Goal: Transaction & Acquisition: Purchase product/service

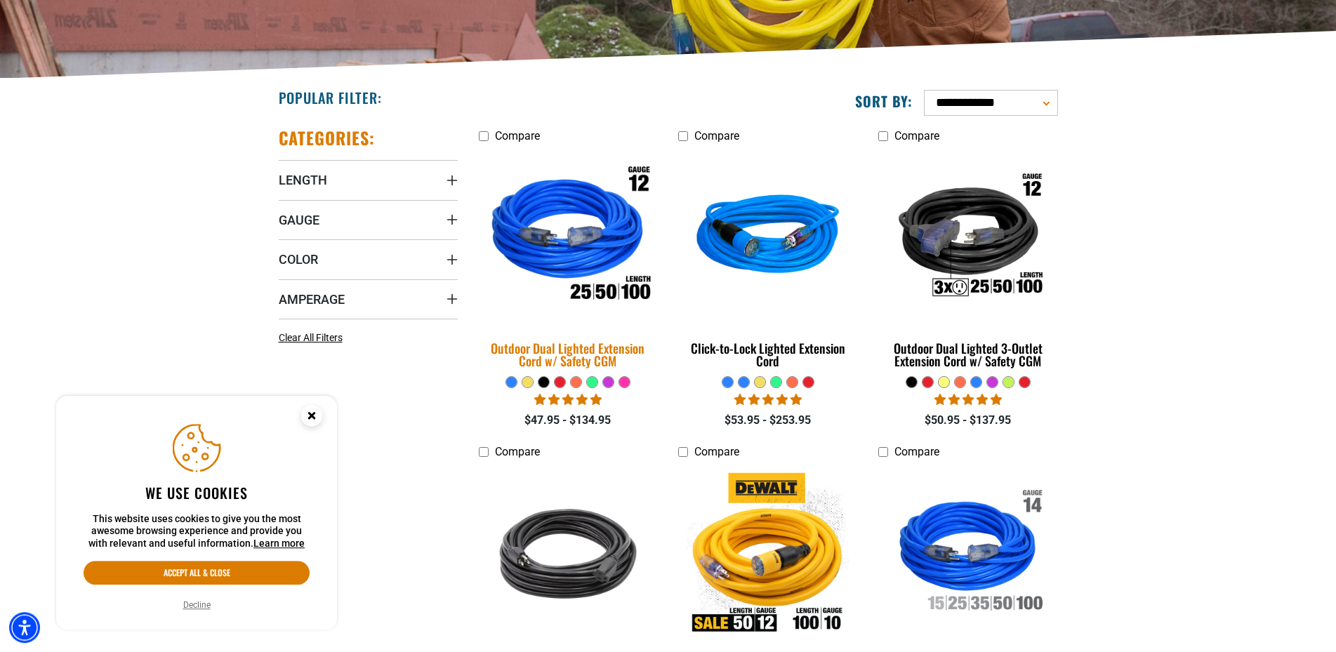
scroll to position [287, 0]
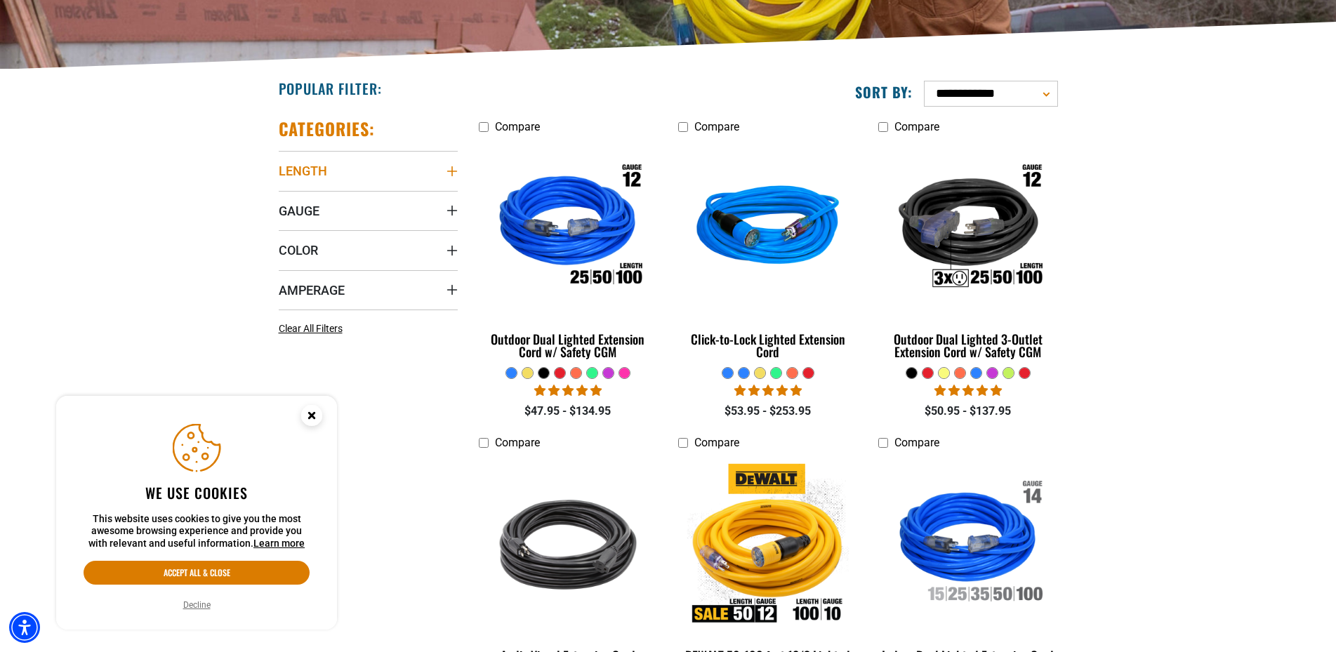
click at [456, 173] on icon "Length" at bounding box center [452, 171] width 11 height 11
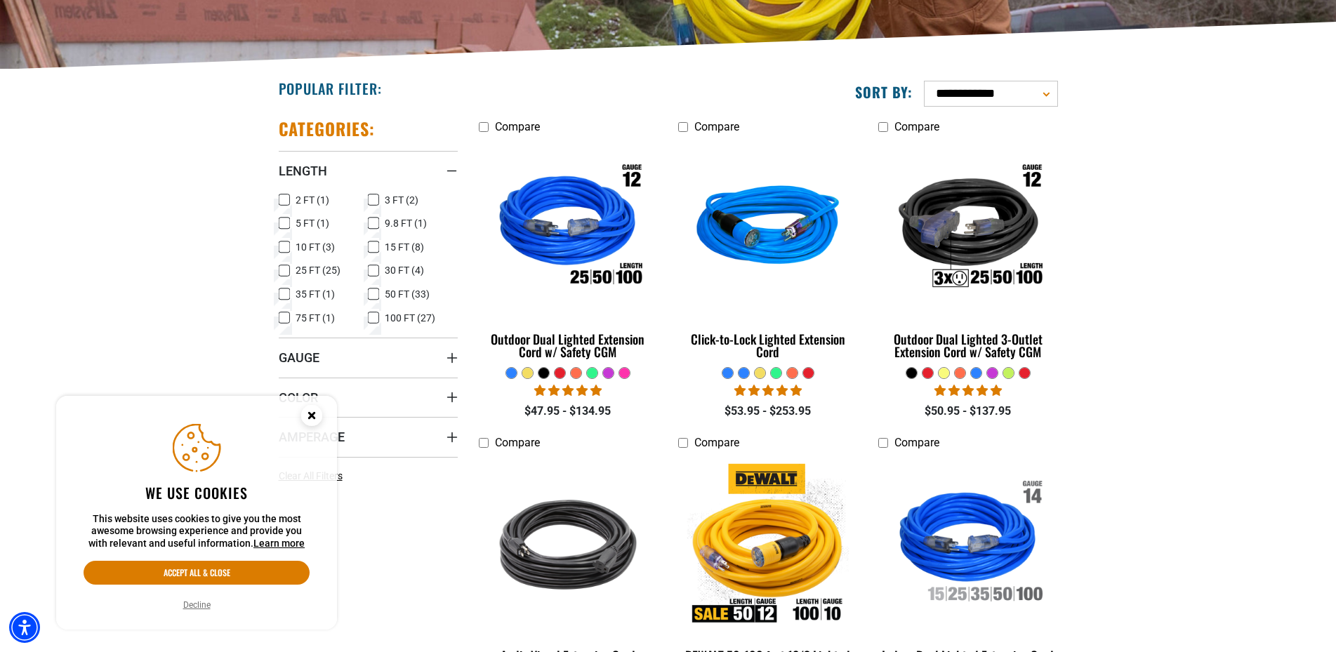
click at [372, 321] on icon at bounding box center [373, 318] width 11 height 18
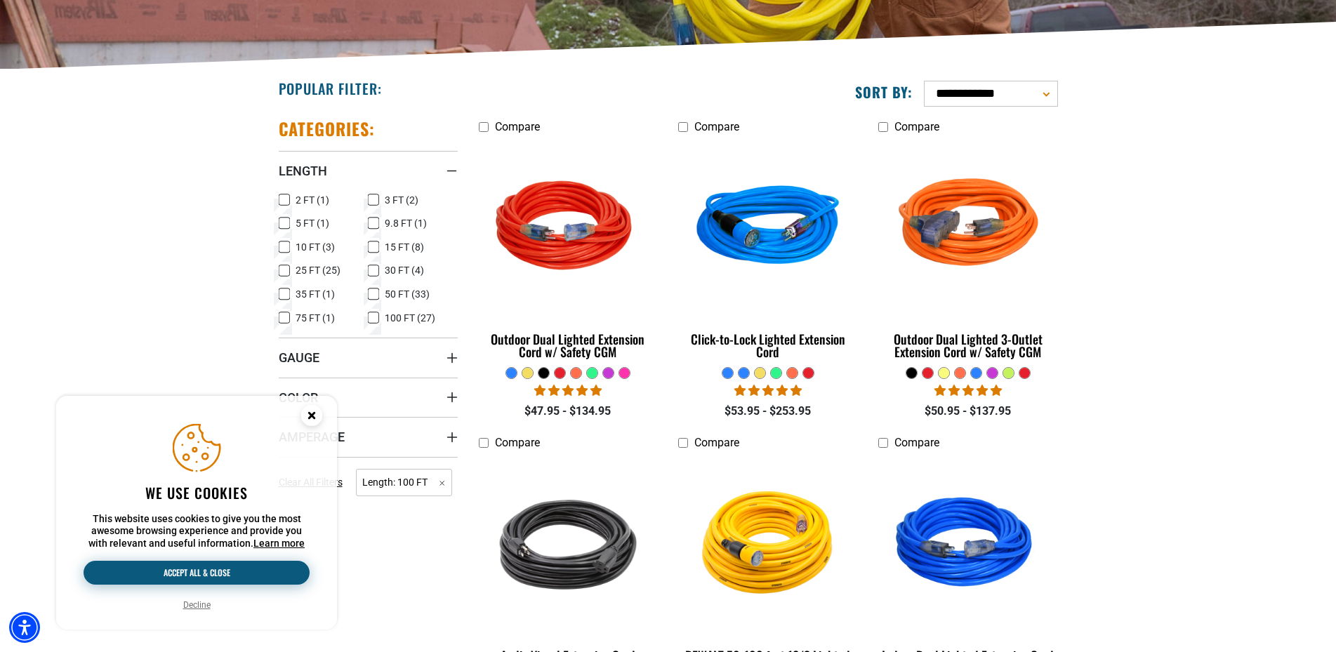
click at [196, 575] on button "Accept all & close" at bounding box center [197, 573] width 226 height 24
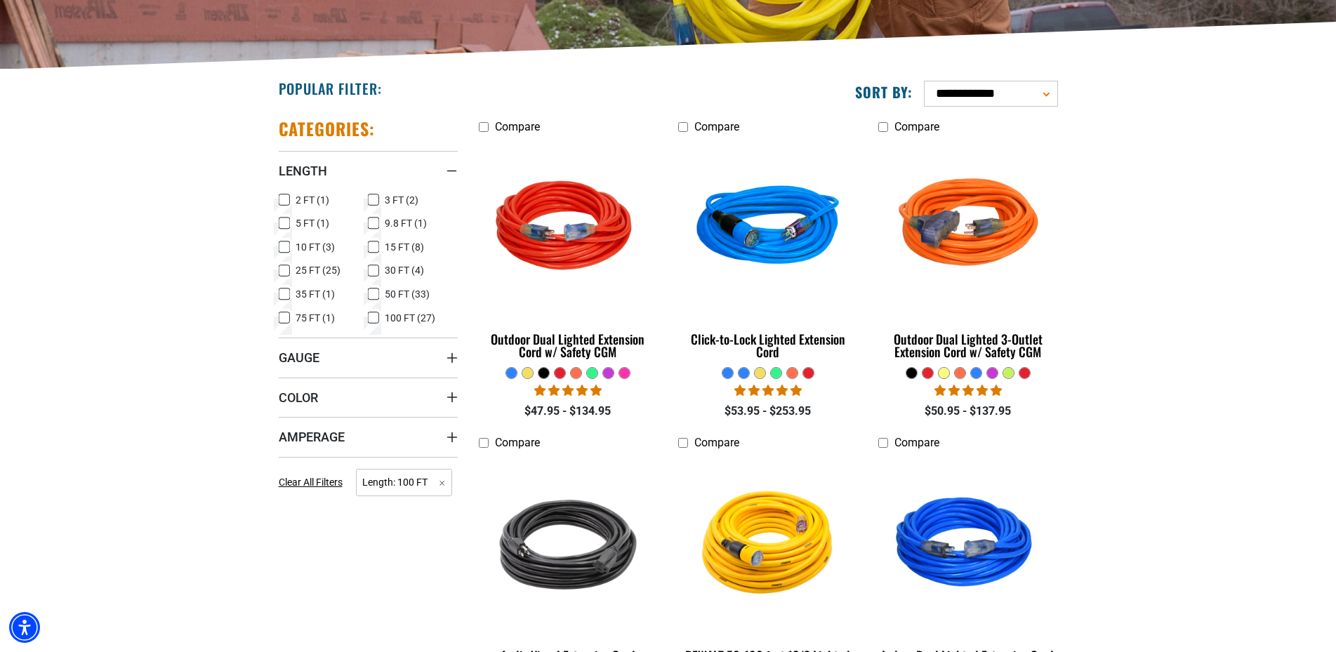
click at [456, 358] on icon "Gauge" at bounding box center [452, 358] width 10 height 10
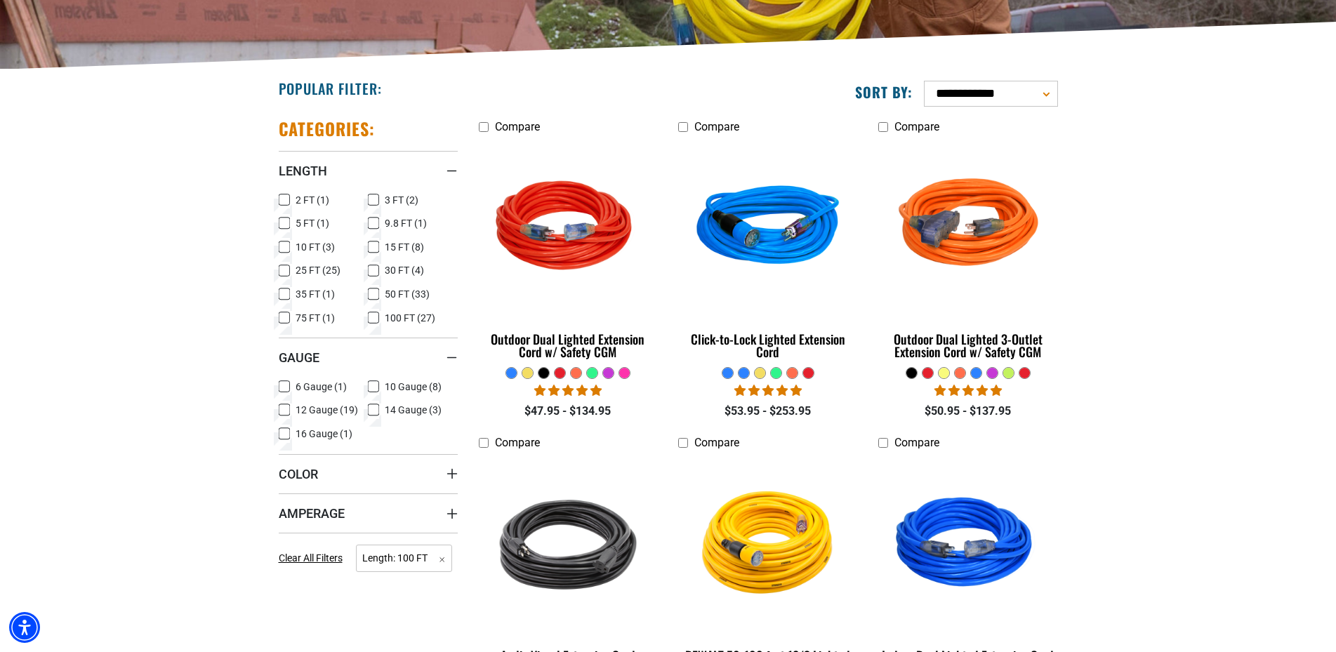
click at [284, 412] on icon at bounding box center [284, 410] width 11 height 18
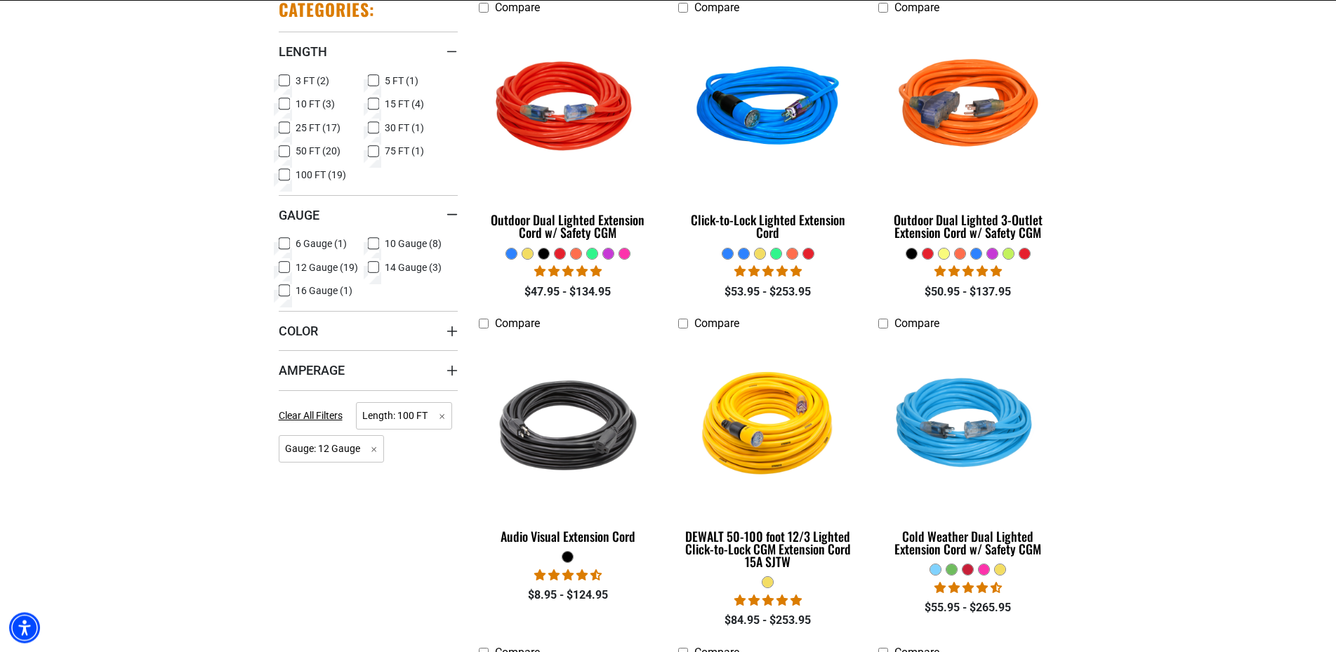
scroll to position [430, 0]
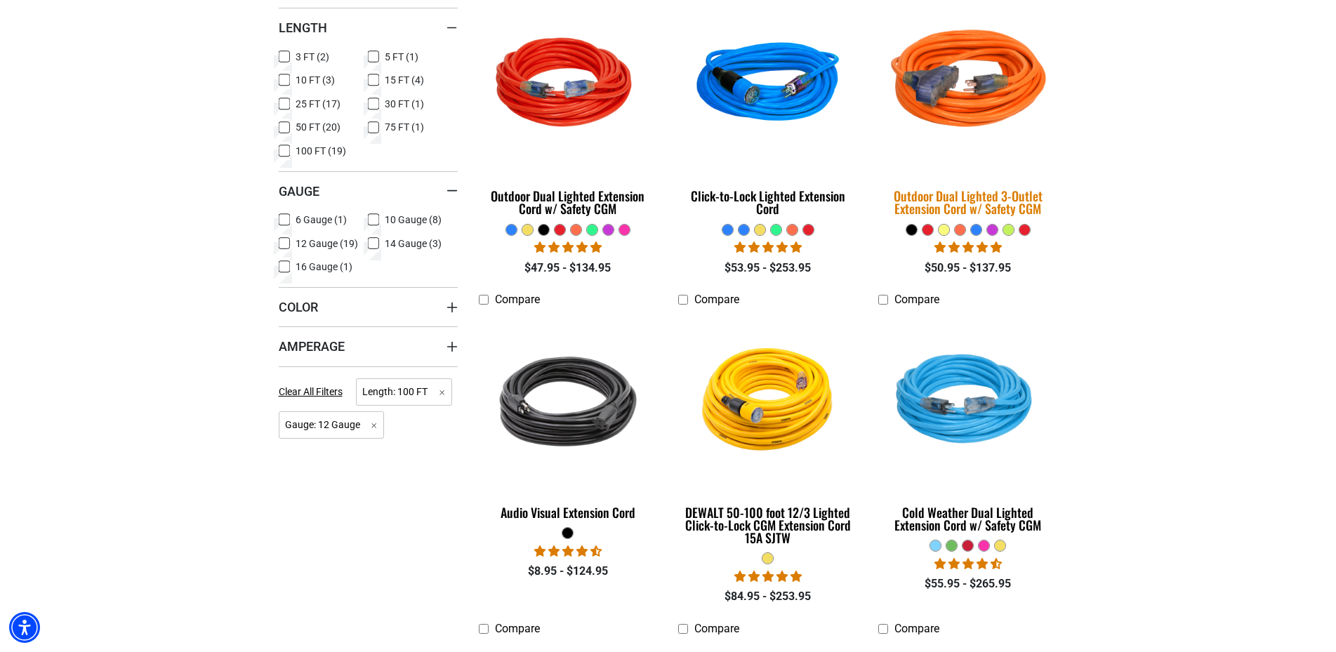
click at [937, 199] on div "Outdoor Dual Lighted 3-Outlet Extension Cord w/ Safety CGM" at bounding box center [968, 202] width 179 height 25
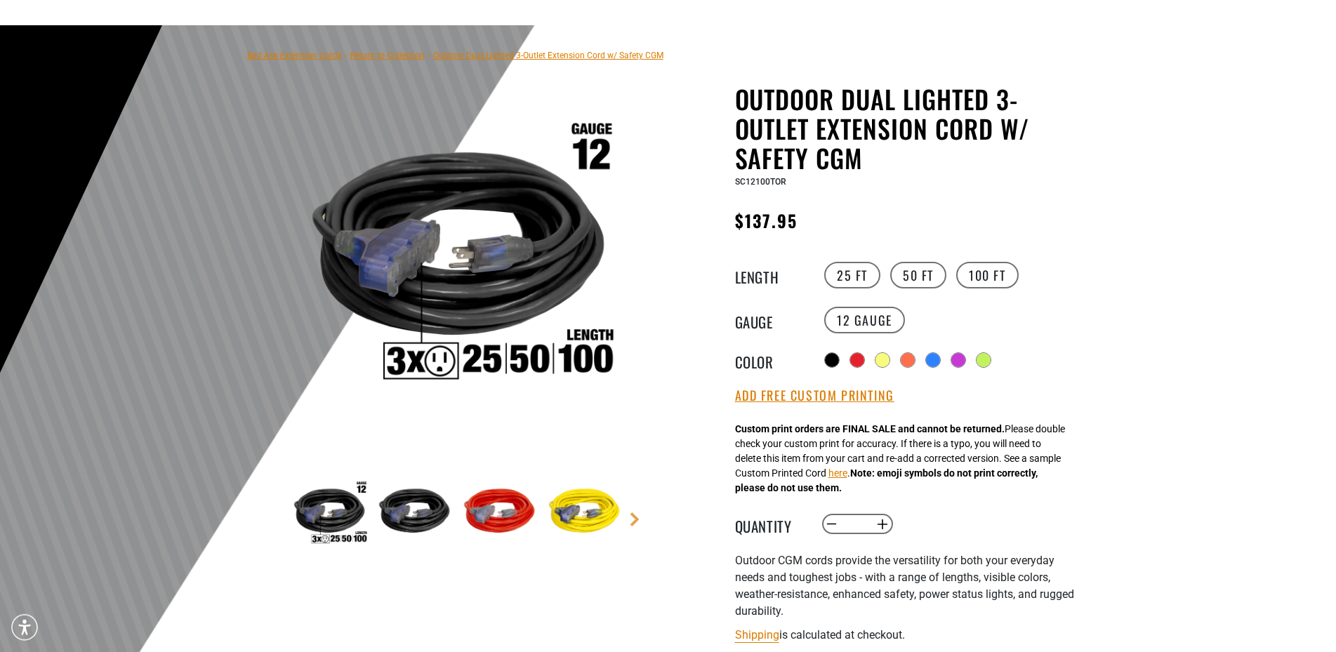
scroll to position [143, 0]
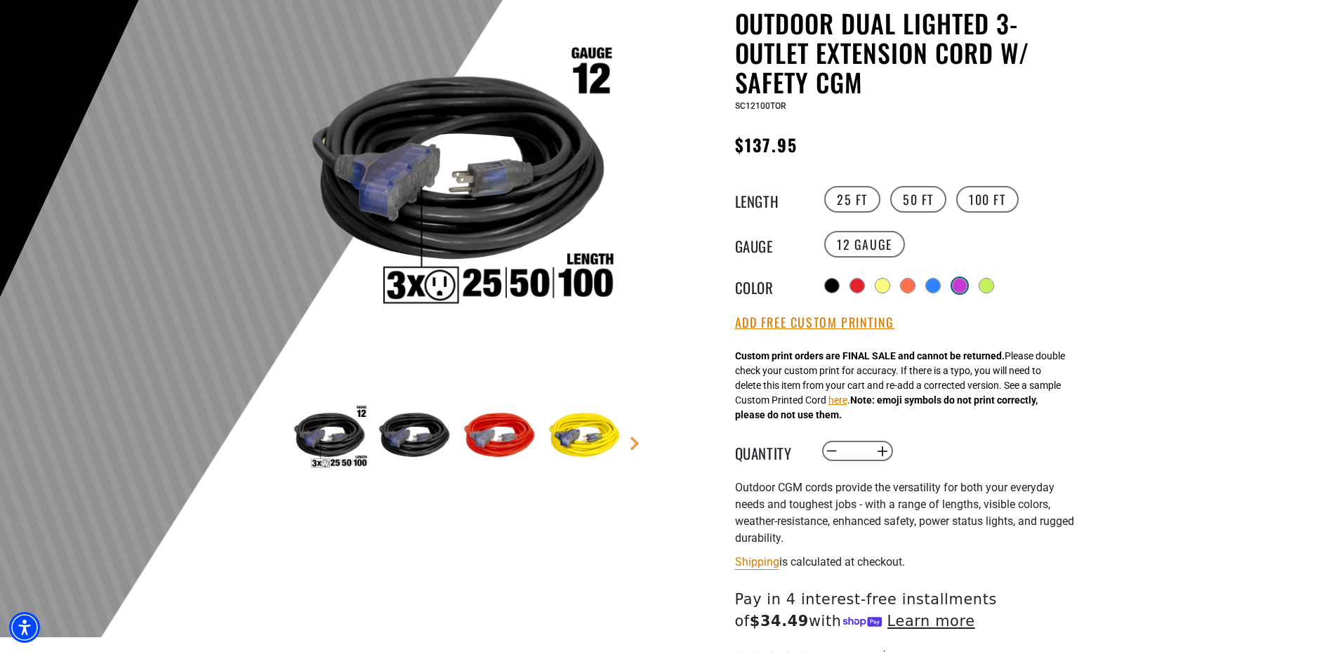
click at [967, 289] on div at bounding box center [960, 286] width 14 height 14
